Goal: Task Accomplishment & Management: Use online tool/utility

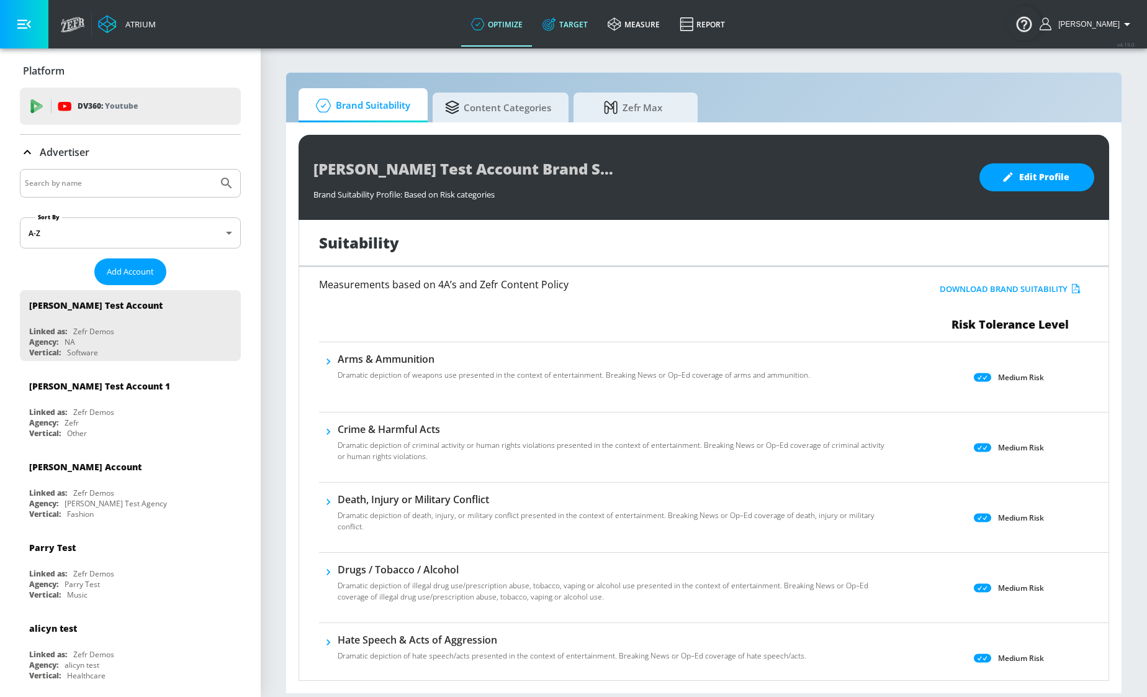
click at [566, 22] on link "Target" at bounding box center [565, 24] width 65 height 45
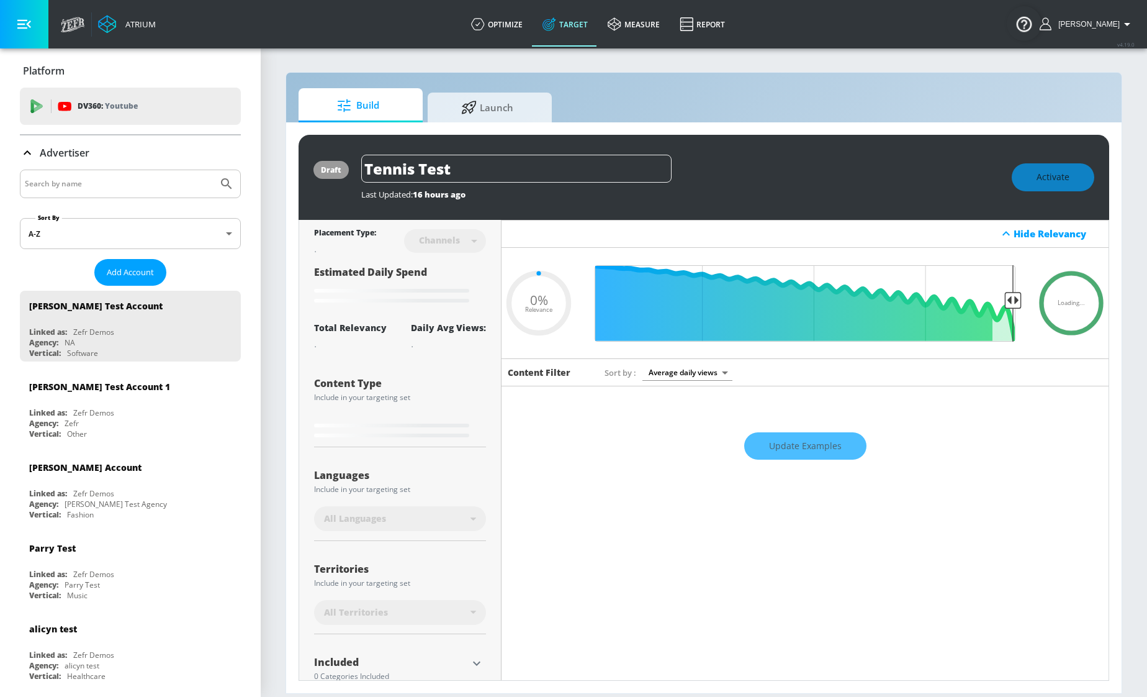
type input "0.05"
click at [472, 111] on icon at bounding box center [469, 106] width 16 height 14
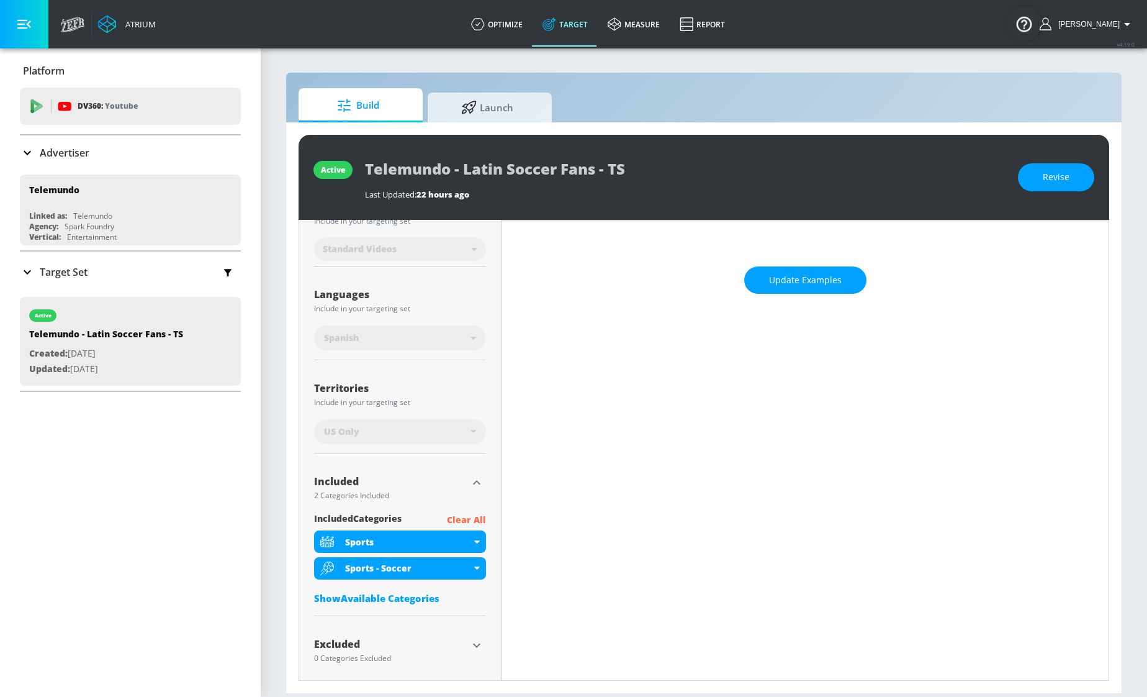
scroll to position [176, 0]
